Goal: Task Accomplishment & Management: Manage account settings

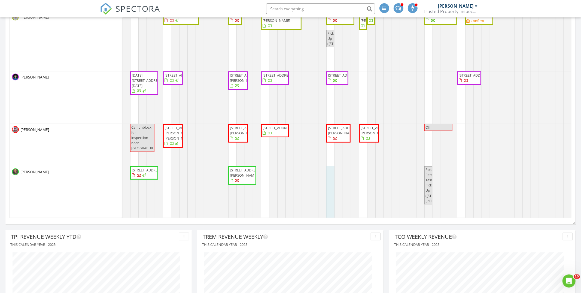
click at [335, 159] on link "Inspection" at bounding box center [330, 156] width 28 height 9
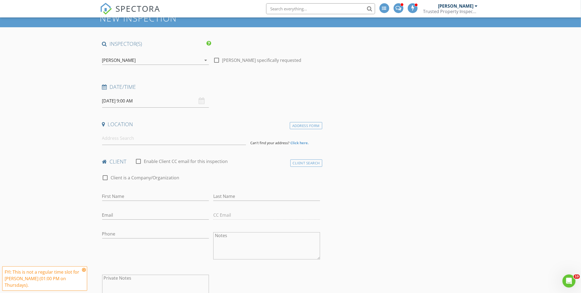
scroll to position [27, 0]
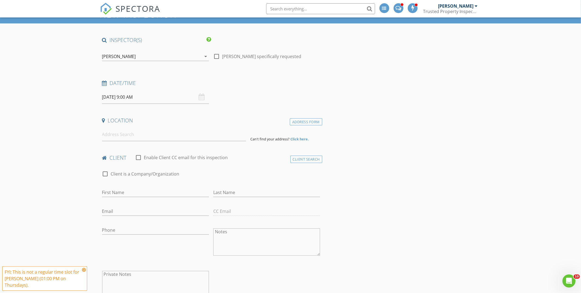
click at [83, 270] on icon at bounding box center [84, 269] width 4 height 4
click at [136, 138] on input at bounding box center [174, 134] width 144 height 13
click at [133, 134] on input at bounding box center [174, 134] width 144 height 13
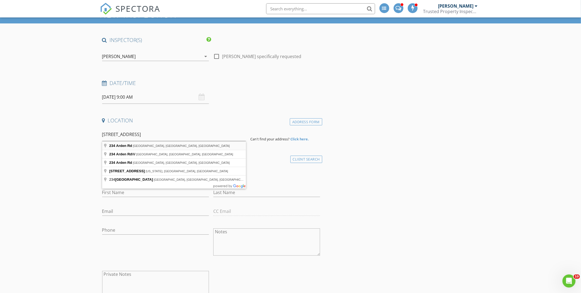
type input "234 Arden Rd, Columbus, OH, USA"
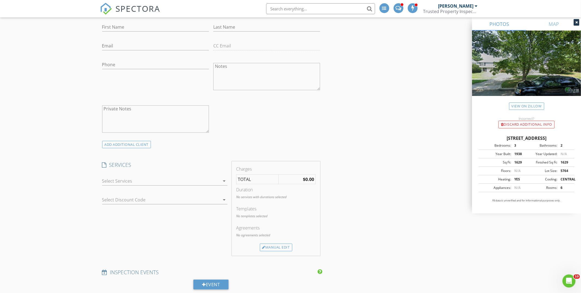
scroll to position [305, 0]
click at [130, 189] on div at bounding box center [164, 187] width 125 height 3
click at [131, 177] on div at bounding box center [161, 179] width 118 height 9
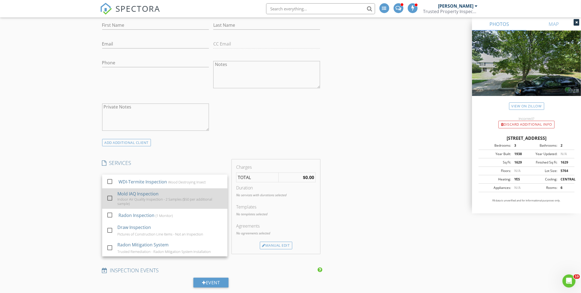
scroll to position [122, 0]
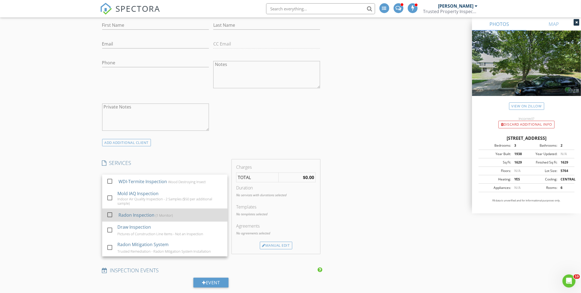
click at [145, 217] on div "Radon Inspection" at bounding box center [136, 215] width 36 height 7
checkbox input "false"
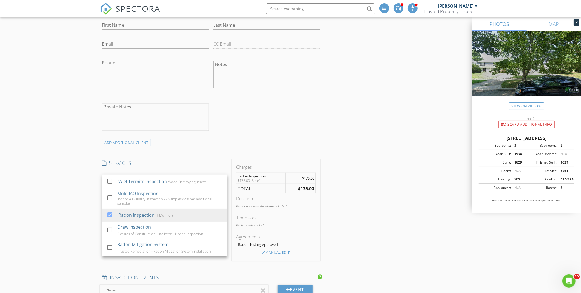
click at [272, 129] on div "check_box_outline_blank Client is a Company/Organization First Name Last Name E…" at bounding box center [211, 68] width 223 height 141
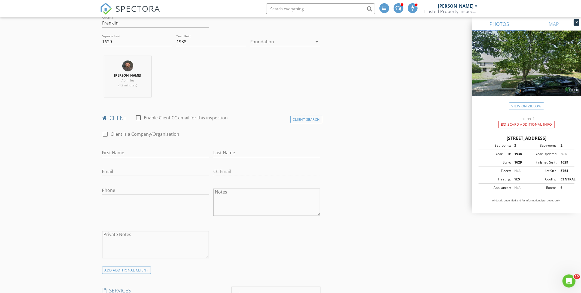
scroll to position [172, 0]
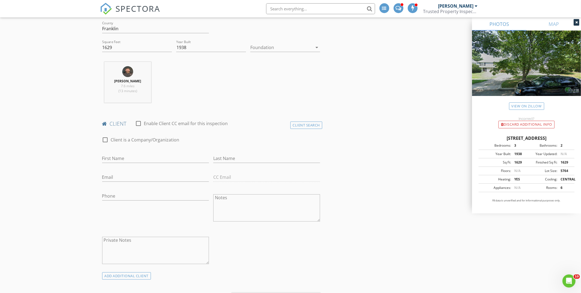
drag, startPoint x: 108, startPoint y: 165, endPoint x: 115, endPoint y: 159, distance: 8.9
click at [111, 163] on div "First Name" at bounding box center [155, 161] width 107 height 14
drag, startPoint x: 117, startPoint y: 158, endPoint x: 110, endPoint y: 159, distance: 6.9
click at [117, 158] on input "First Name" at bounding box center [155, 158] width 107 height 9
click at [113, 192] on input "Phone" at bounding box center [155, 195] width 107 height 9
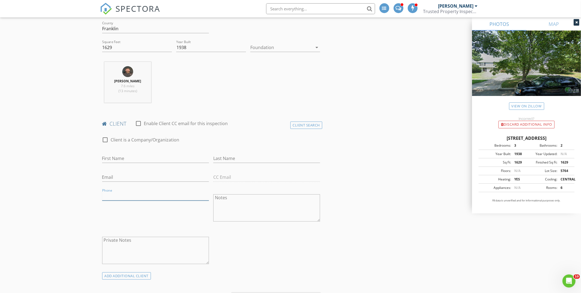
paste input "614-499-0922"
type input "614-499-0922"
click at [123, 162] on input "First Name" at bounding box center [155, 158] width 107 height 9
type input "Alexa"
type input "Henry"
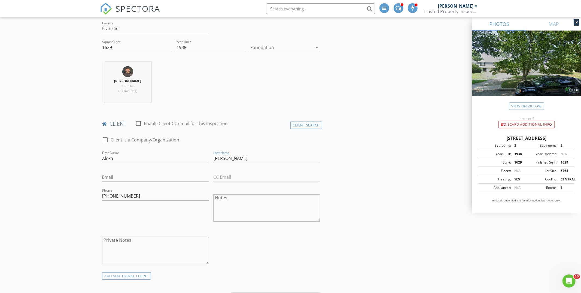
click at [102, 178] on div "Email" at bounding box center [155, 177] width 111 height 19
click at [111, 177] on input "Email" at bounding box center [155, 177] width 107 height 9
click at [117, 179] on input "hahajh219@aol.com" at bounding box center [155, 177] width 107 height 9
click at [116, 178] on input "hahajh219@aol.com" at bounding box center [155, 177] width 107 height 9
drag, startPoint x: 116, startPoint y: 178, endPoint x: 175, endPoint y: 190, distance: 59.5
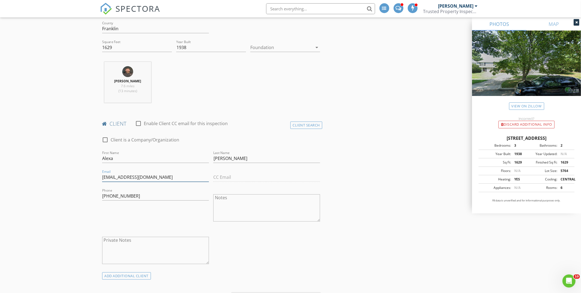
click at [117, 178] on input "hahajh219@aol.com" at bounding box center [155, 177] width 107 height 9
drag, startPoint x: 116, startPoint y: 175, endPoint x: 112, endPoint y: 176, distance: 4.2
click at [115, 175] on input "hahajh219@aol.com" at bounding box center [155, 177] width 107 height 9
click at [105, 177] on input "hahajh219@aol.com" at bounding box center [155, 177] width 107 height 9
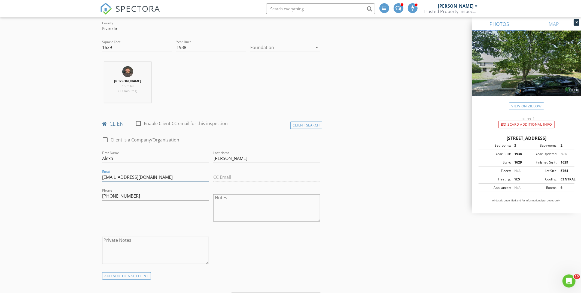
drag, startPoint x: 117, startPoint y: 178, endPoint x: 111, endPoint y: 178, distance: 6.0
click at [111, 178] on input "hahajh219@aol.com" at bounding box center [155, 177] width 107 height 9
click at [116, 177] on input "hahajh219@aol.com" at bounding box center [155, 177] width 107 height 9
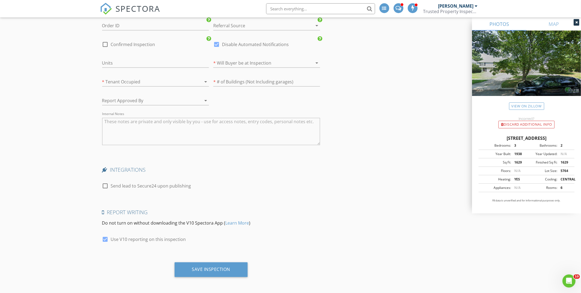
scroll to position [900, 0]
type input "ajh219@aol.com"
click at [218, 265] on div "Save Inspection" at bounding box center [211, 267] width 38 height 5
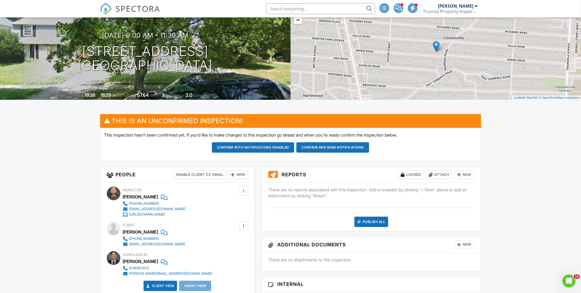
scroll to position [54, 0]
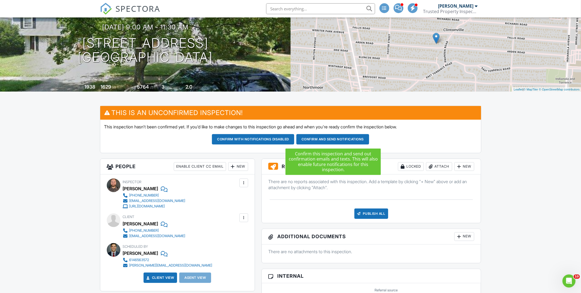
click at [294, 140] on button "Confirm and send notifications" at bounding box center [253, 139] width 82 height 10
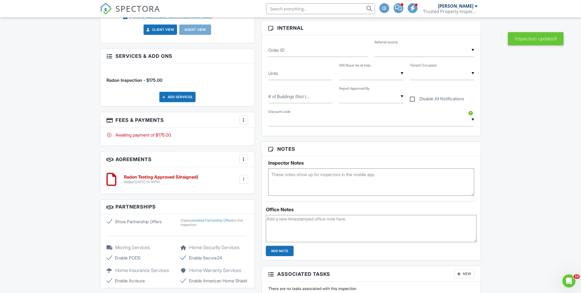
scroll to position [254, 0]
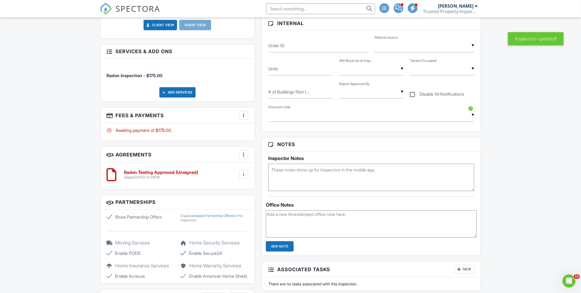
click at [310, 181] on textarea at bounding box center [371, 177] width 206 height 27
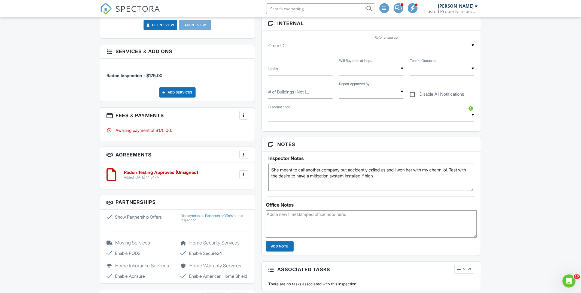
type textarea "She meant to call another company but accidently called us and i won her with m…"
drag, startPoint x: 552, startPoint y: 170, endPoint x: 510, endPoint y: 171, distance: 42.0
click at [550, 170] on div "Dashboard Templates Contacts Metrics Payments Payouts Settings Support Center I…" at bounding box center [290, 159] width 581 height 790
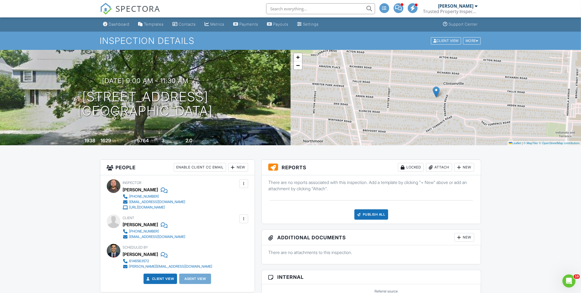
scroll to position [0, 0]
click at [242, 218] on div at bounding box center [243, 218] width 5 height 5
click at [199, 236] on li "Edit" at bounding box center [214, 236] width 61 height 14
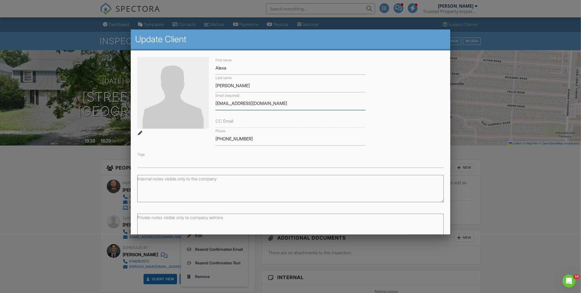
click at [236, 107] on input "ajh219@aol.com" at bounding box center [290, 103] width 150 height 13
drag, startPoint x: 76, startPoint y: 166, endPoint x: 83, endPoint y: 158, distance: 10.6
click at [75, 166] on div at bounding box center [290, 156] width 581 height 366
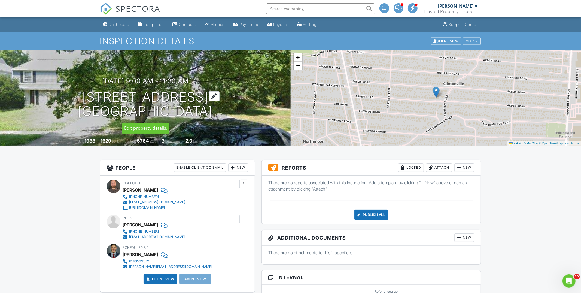
copy h1 "234 Arden Rd Columbus, OH 43214"
drag, startPoint x: 81, startPoint y: 96, endPoint x: 189, endPoint y: 110, distance: 108.5
click at [213, 110] on h1 "234 Arden Rd Columbus, OH 43214" at bounding box center [145, 104] width 135 height 29
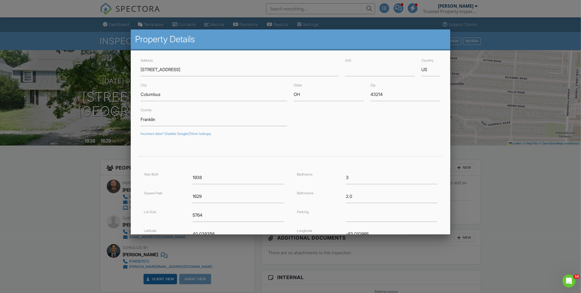
click at [517, 230] on div at bounding box center [290, 156] width 581 height 366
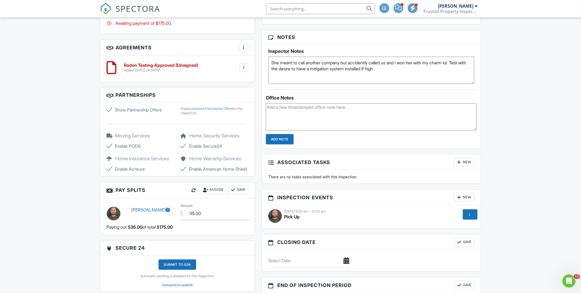
scroll to position [360, 0]
click at [293, 219] on span "Pick Up" at bounding box center [292, 216] width 16 height 5
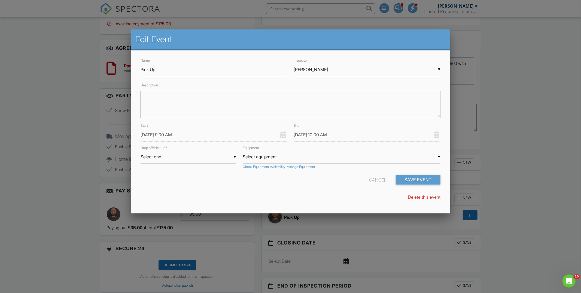
click at [187, 134] on input "08/28/2025 9:00 AM" at bounding box center [214, 134] width 147 height 13
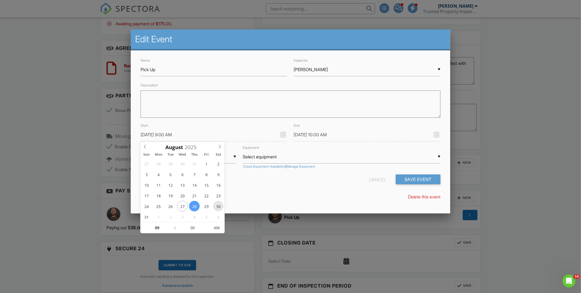
type input "08/30/2025 9:00 AM"
type input "08/30/2025 10:00 AM"
type input "10"
drag, startPoint x: 172, startPoint y: 222, endPoint x: 194, endPoint y: 221, distance: 21.9
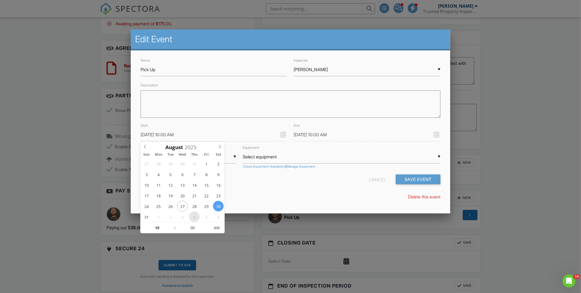
click at [172, 222] on span at bounding box center [172, 224] width 4 height 5
type input "08/30/2025 11:00 AM"
click at [263, 196] on div "Delete this event" at bounding box center [290, 197] width 306 height 6
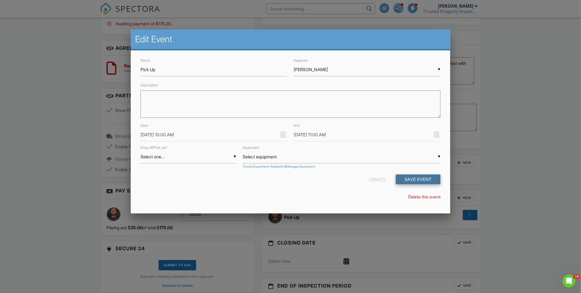
click at [432, 178] on button "Save Event" at bounding box center [418, 179] width 45 height 10
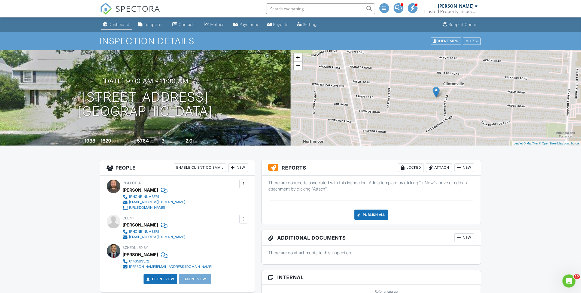
click at [112, 22] on div "Dashboard" at bounding box center [119, 24] width 21 height 5
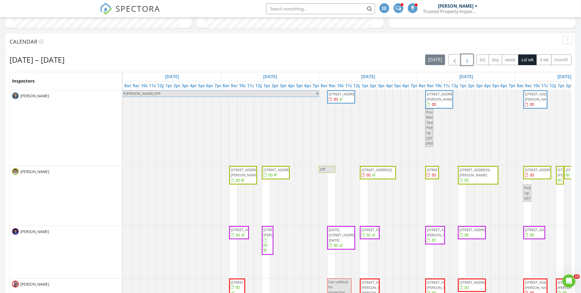
click at [468, 57] on span "button" at bounding box center [467, 60] width 7 height 7
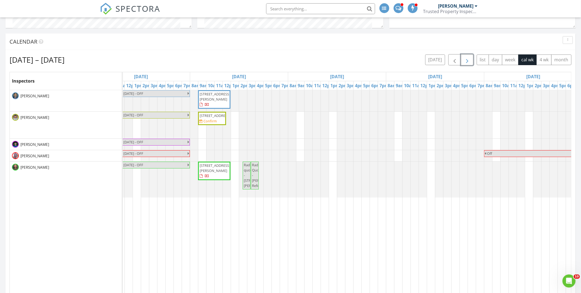
scroll to position [0, 145]
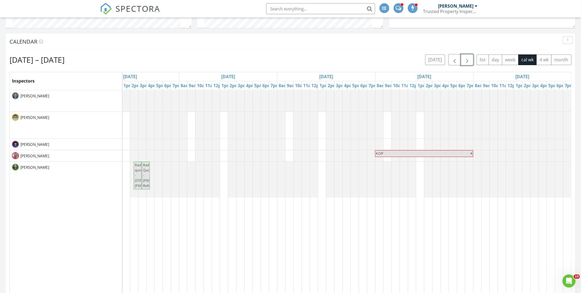
click at [467, 60] on span "button" at bounding box center [467, 60] width 7 height 7
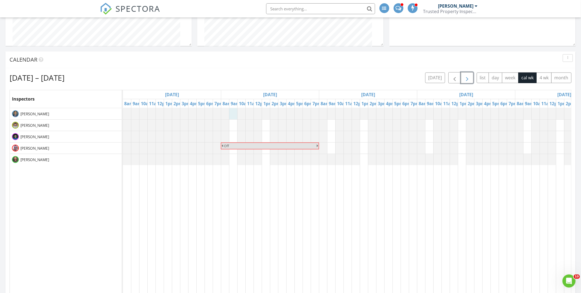
click at [123, 115] on div at bounding box center [123, 113] width 0 height 11
click at [230, 94] on link "Inspection" at bounding box center [232, 92] width 28 height 9
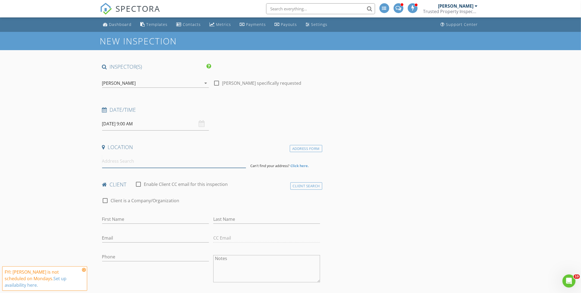
click at [140, 167] on input at bounding box center [174, 160] width 144 height 13
click at [115, 215] on input "First Name" at bounding box center [155, 219] width 107 height 9
drag, startPoint x: 265, startPoint y: 209, endPoint x: 273, endPoint y: 205, distance: 9.9
click at [267, 208] on div "check_box_outline_blank Client is a Company/Organization" at bounding box center [211, 203] width 218 height 14
drag, startPoint x: 300, startPoint y: 186, endPoint x: 267, endPoint y: 188, distance: 33.5
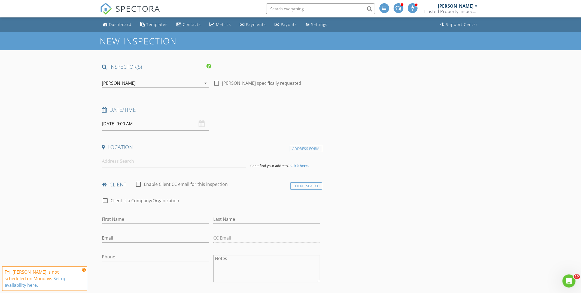
click at [300, 186] on div "Client Search" at bounding box center [306, 185] width 32 height 7
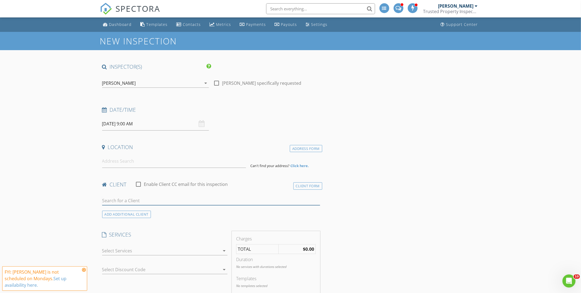
click at [119, 198] on input "text" at bounding box center [211, 200] width 218 height 9
type input "f"
type input "garrett ma"
click at [148, 217] on div "gmanges99@gmail.com" at bounding box center [145, 216] width 55 height 4
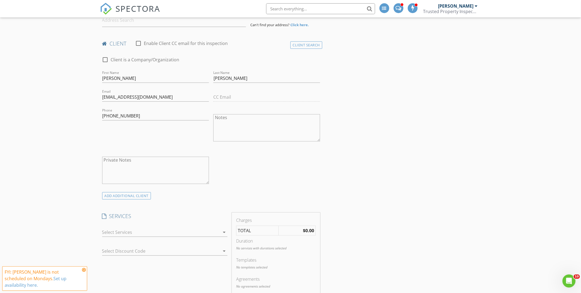
scroll to position [141, 0]
click at [154, 234] on div at bounding box center [161, 231] width 118 height 9
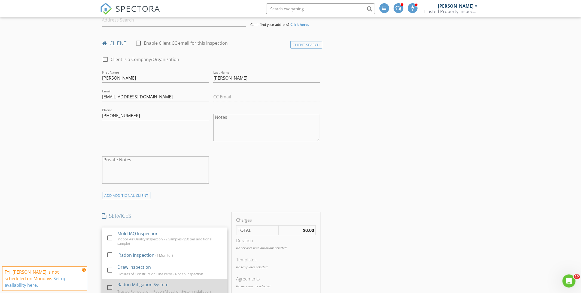
click at [145, 286] on div "Radon Mitigation System" at bounding box center [142, 284] width 51 height 7
checkbox input "false"
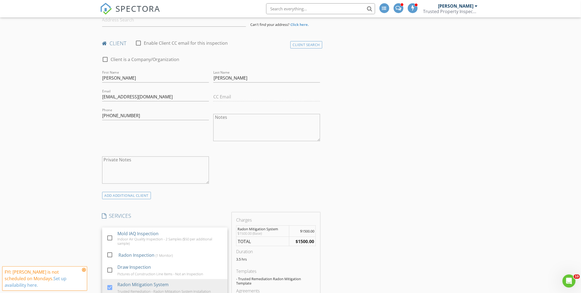
click at [256, 161] on div "check_box_outline_blank Client is a Company/Organization First Name Garrett Las…" at bounding box center [211, 121] width 223 height 141
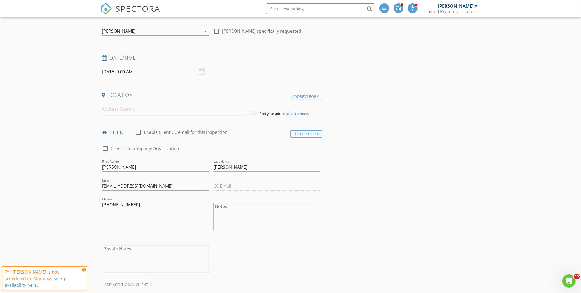
scroll to position [51, 0]
click at [104, 110] on input at bounding box center [174, 110] width 144 height 13
paste input "1728 E Cooke Road Columbus Ohio 43220"
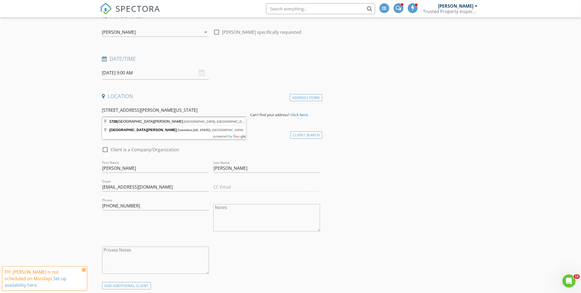
type input "1728 East Cooke Road, Columbus, OH, USA"
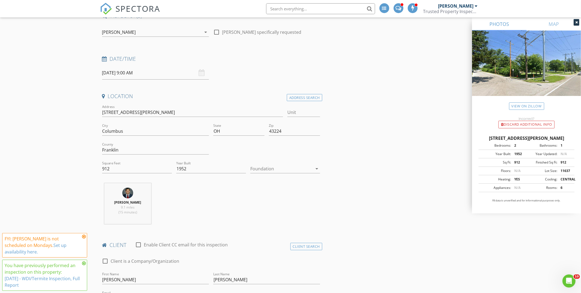
click at [84, 239] on icon at bounding box center [84, 236] width 4 height 4
click at [83, 263] on icon at bounding box center [84, 263] width 4 height 4
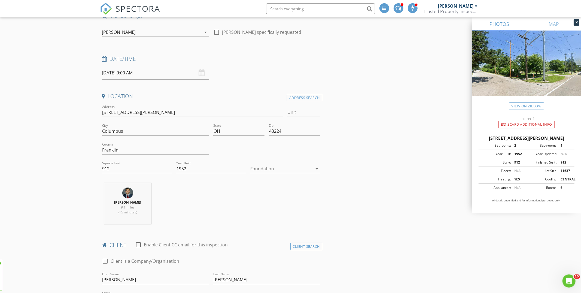
scroll to position [0, 0]
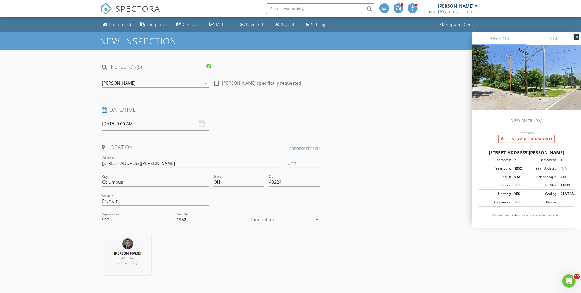
click at [124, 78] on div "check_box Reece Iovine PRIMARY check_box_outline_blank Kyle Boling check_box_ou…" at bounding box center [155, 84] width 107 height 18
click at [124, 84] on div "[PERSON_NAME]" at bounding box center [119, 83] width 34 height 5
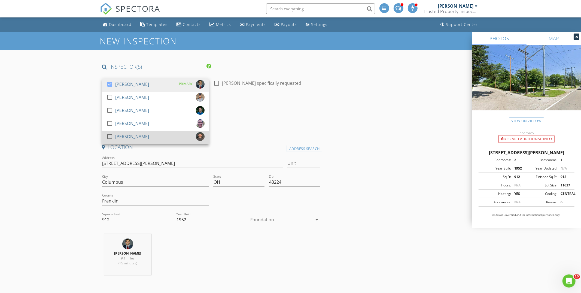
click at [122, 136] on div "[PERSON_NAME]" at bounding box center [132, 136] width 34 height 9
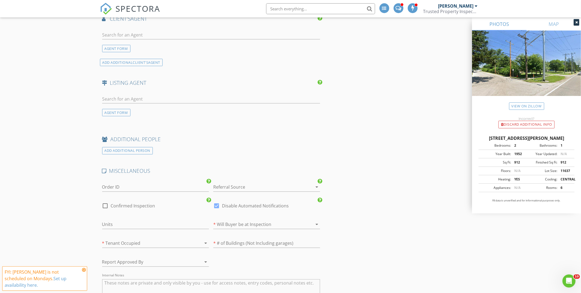
scroll to position [907, 0]
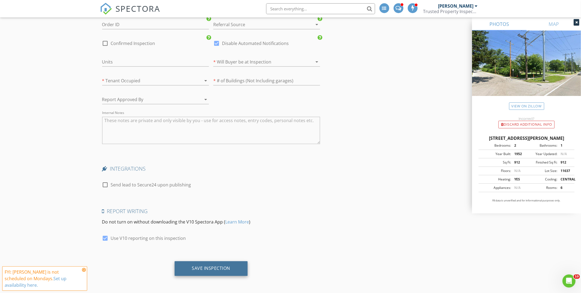
click at [227, 271] on div "Save Inspection" at bounding box center [211, 267] width 38 height 5
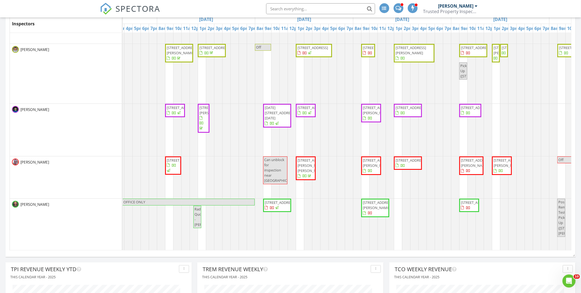
scroll to position [0, 68]
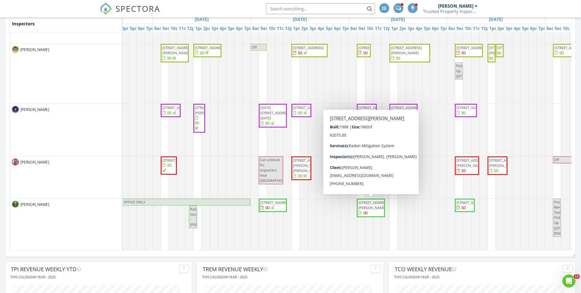
click at [375, 208] on span "[STREET_ADDRESS][PERSON_NAME]" at bounding box center [373, 205] width 31 height 10
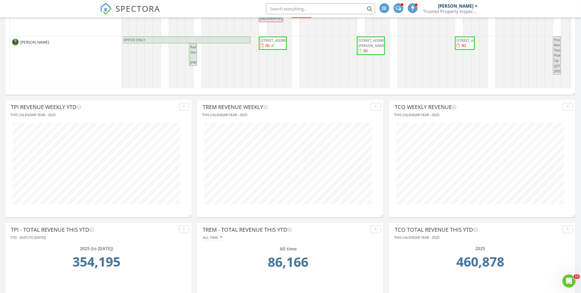
scroll to position [494, 0]
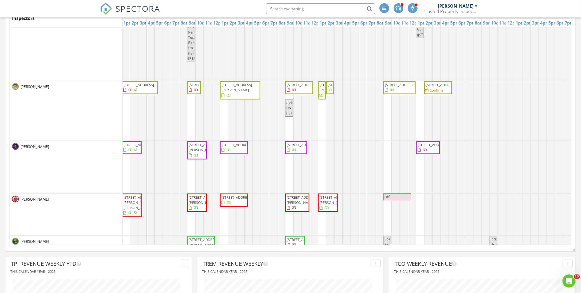
scroll to position [10, 0]
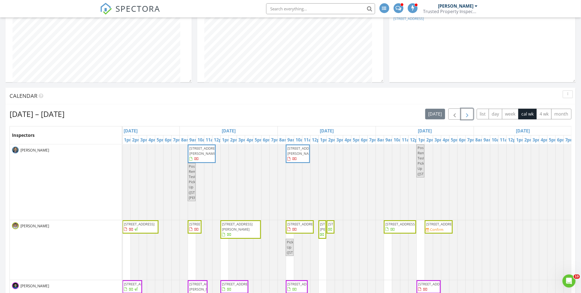
click at [465, 112] on span "button" at bounding box center [467, 114] width 7 height 7
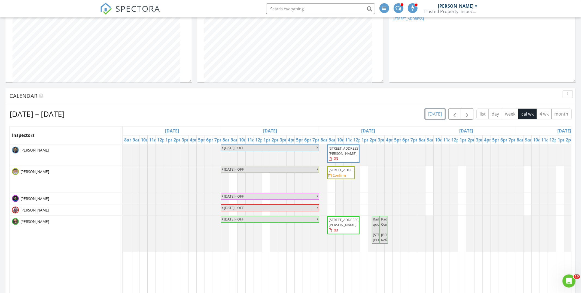
click at [433, 113] on button "today" at bounding box center [435, 114] width 20 height 11
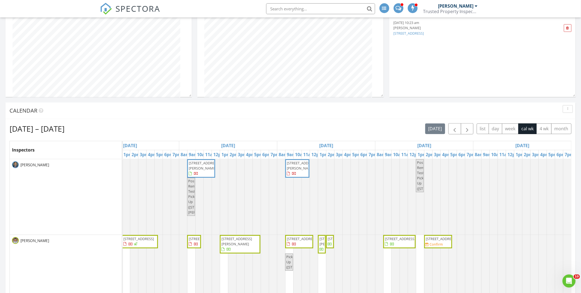
scroll to position [206, 0]
click at [466, 129] on span "button" at bounding box center [467, 127] width 7 height 7
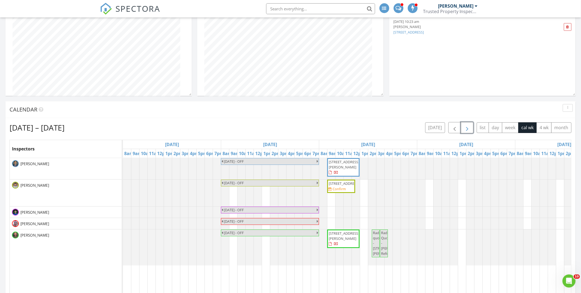
click at [466, 129] on span "button" at bounding box center [467, 127] width 7 height 7
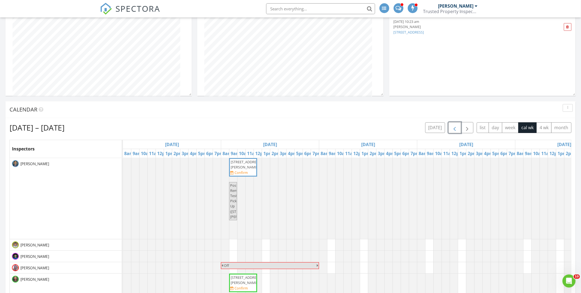
click at [452, 129] on span "button" at bounding box center [454, 127] width 7 height 7
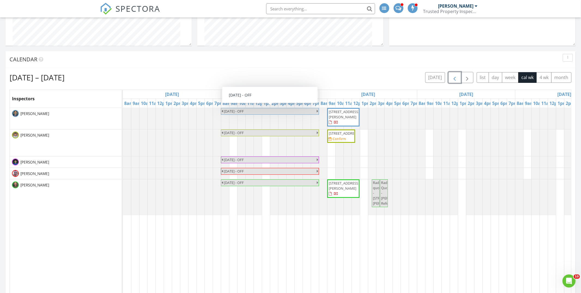
scroll to position [272, 0]
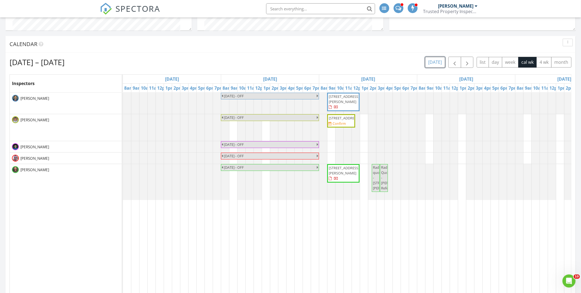
click at [441, 63] on button "today" at bounding box center [435, 62] width 20 height 11
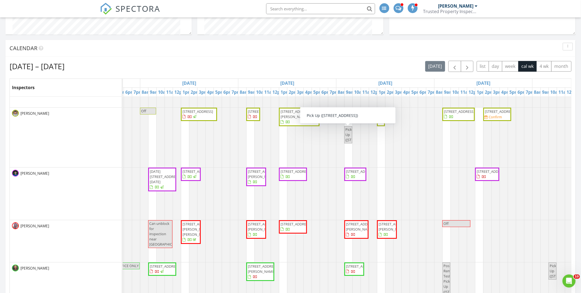
scroll to position [267, 0]
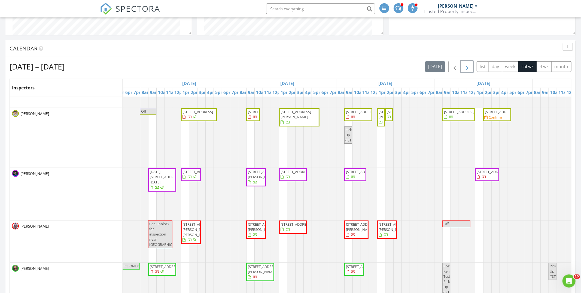
click at [469, 67] on span "button" at bounding box center [467, 66] width 7 height 7
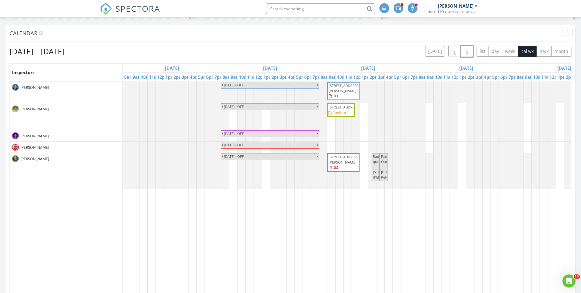
scroll to position [287, 0]
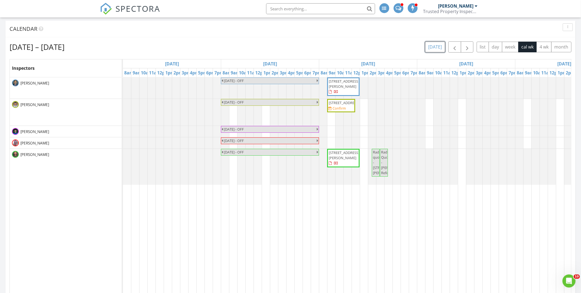
click at [429, 42] on button "[DATE]" at bounding box center [435, 47] width 20 height 11
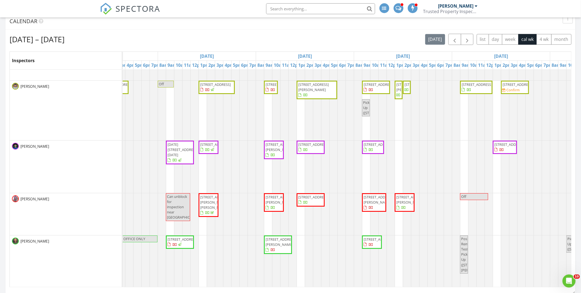
scroll to position [65, 172]
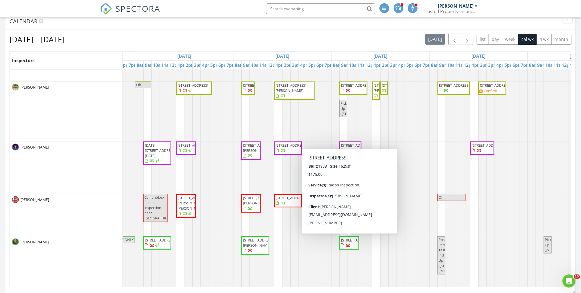
click at [352, 248] on span "234 Arden Rd, Columbus 43214" at bounding box center [349, 243] width 18 height 11
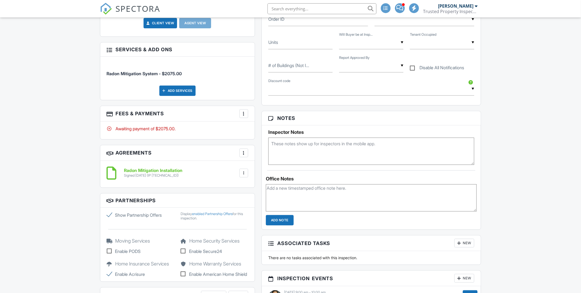
scroll to position [291, 0]
click at [244, 115] on div at bounding box center [243, 113] width 5 height 5
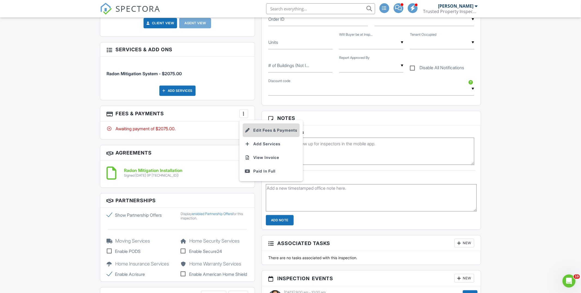
scroll to position [0, 0]
click at [249, 128] on div at bounding box center [247, 129] width 5 height 5
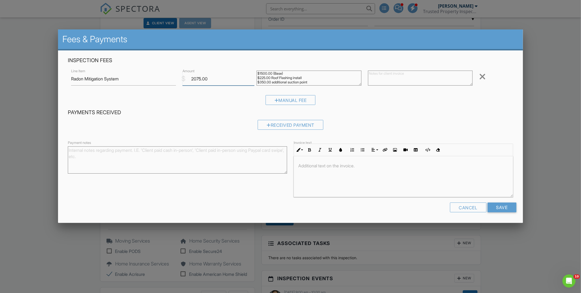
click at [204, 82] on input "2075.00" at bounding box center [219, 78] width 72 height 13
type input "1925"
click at [277, 83] on textarea "$1500.00 (Base) $225.00 Roof Flashing install $350.00 additional suction point" at bounding box center [309, 78] width 105 height 15
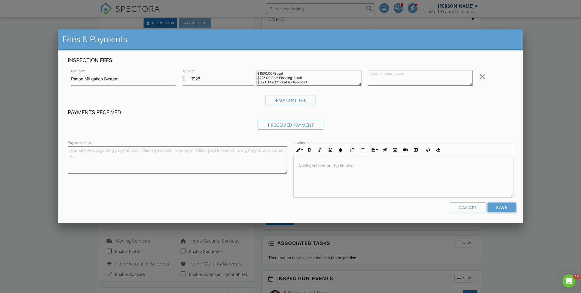
click at [277, 83] on textarea "$1500.00 (Base) $225.00 Roof Flashing install $350.00 additional suction point" at bounding box center [309, 78] width 105 height 15
click at [312, 82] on textarea "$1500.00 (Base) $225.00 Roof Flashing install $350.00 additional suction point" at bounding box center [309, 78] width 105 height 15
click at [308, 82] on textarea "$1500.00 (Base) $225.00 Roof Flashing install $350.00 additional suction point" at bounding box center [309, 78] width 105 height 15
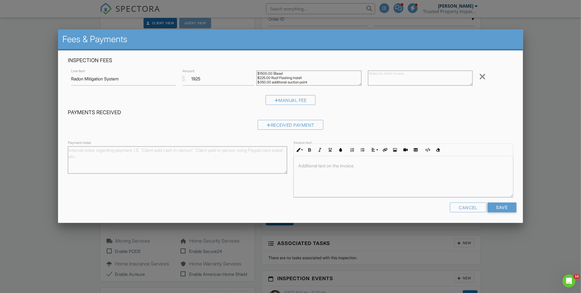
click at [308, 82] on textarea "$1500.00 (Base) $225.00 Roof Flashing install $350.00 additional suction point" at bounding box center [309, 78] width 105 height 15
click at [262, 73] on textarea "$1500.00 (Base) $225.00 Roof Flashing install $350.00 additional suction point" at bounding box center [309, 78] width 105 height 15
type textarea "$1700.00 (Base) $225.00 Roof Flashing install"
drag, startPoint x: 367, startPoint y: 105, endPoint x: 375, endPoint y: 105, distance: 7.9
click at [371, 105] on div "Manual Fee" at bounding box center [290, 102] width 445 height 14
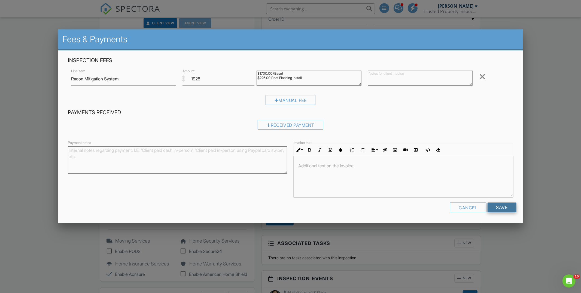
click at [509, 209] on input "Save" at bounding box center [502, 207] width 29 height 10
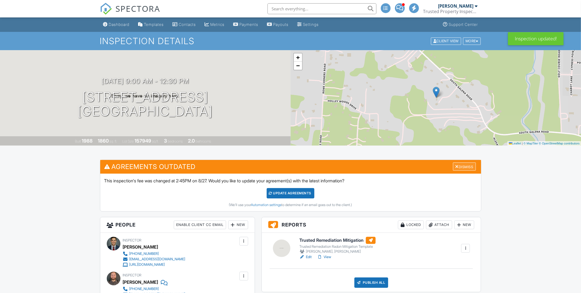
click at [465, 168] on div "Dismiss" at bounding box center [464, 166] width 23 height 8
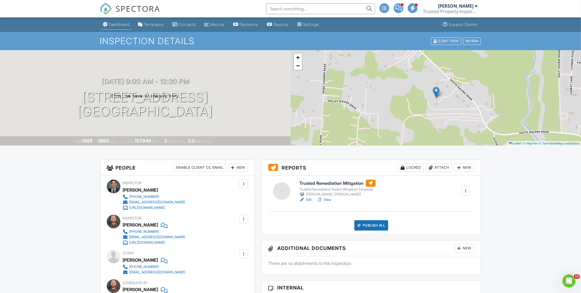
click at [121, 23] on div "Dashboard" at bounding box center [119, 24] width 21 height 5
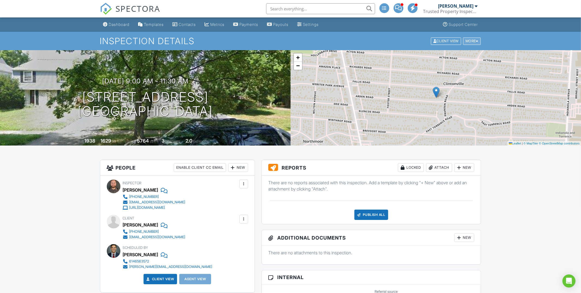
drag, startPoint x: 479, startPoint y: 43, endPoint x: 478, endPoint y: 41, distance: 2.8
click at [478, 42] on div "More" at bounding box center [472, 40] width 18 height 7
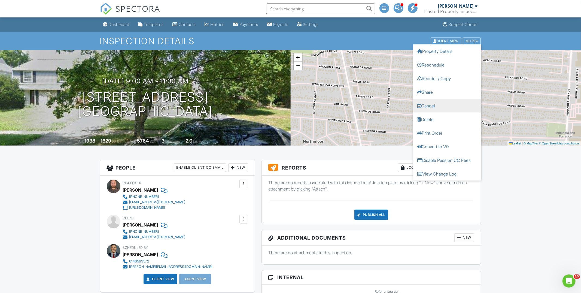
click at [436, 107] on link "Cancel" at bounding box center [447, 106] width 68 height 14
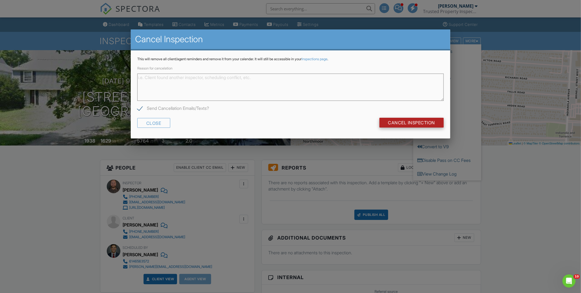
click at [433, 124] on input "Cancel Inspection" at bounding box center [411, 123] width 65 height 10
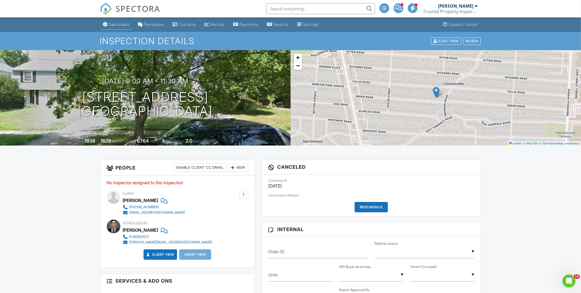
click at [114, 29] on link "Dashboard" at bounding box center [116, 25] width 31 height 10
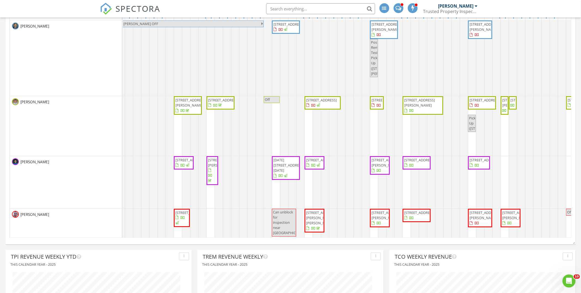
scroll to position [52, 57]
